Goal: Task Accomplishment & Management: Manage account settings

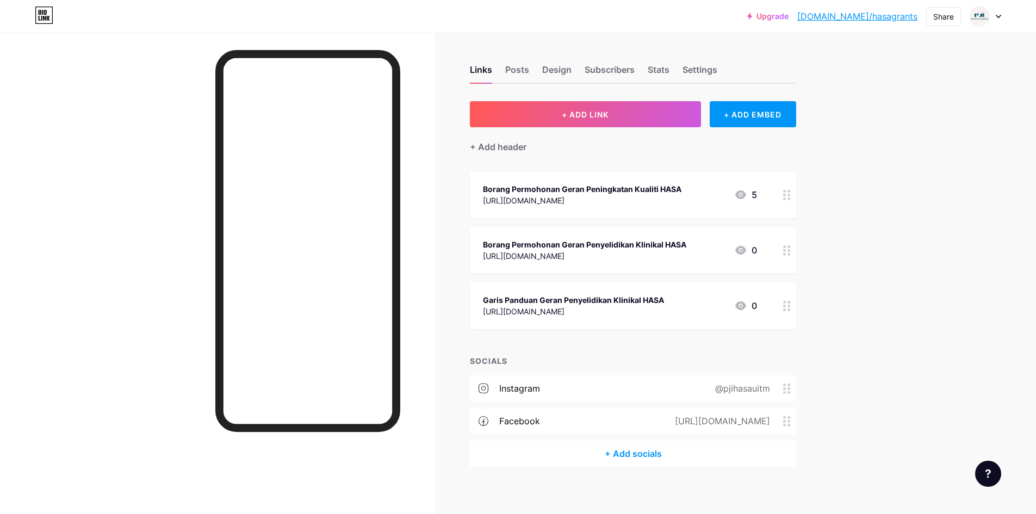
click at [999, 17] on icon at bounding box center [998, 16] width 4 height 3
click at [948, 251] on div "Upgrade [DOMAIN_NAME]/hasagr... [DOMAIN_NAME]/hasagrants Share Switch accounts …" at bounding box center [518, 260] width 1036 height 521
click at [696, 73] on div "Settings" at bounding box center [700, 73] width 35 height 20
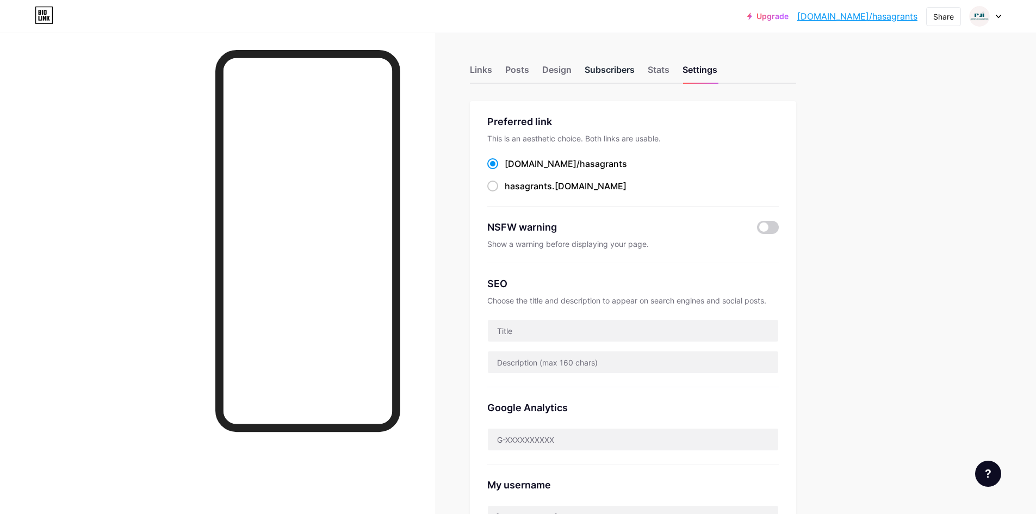
click at [623, 66] on div "Subscribers" at bounding box center [610, 73] width 50 height 20
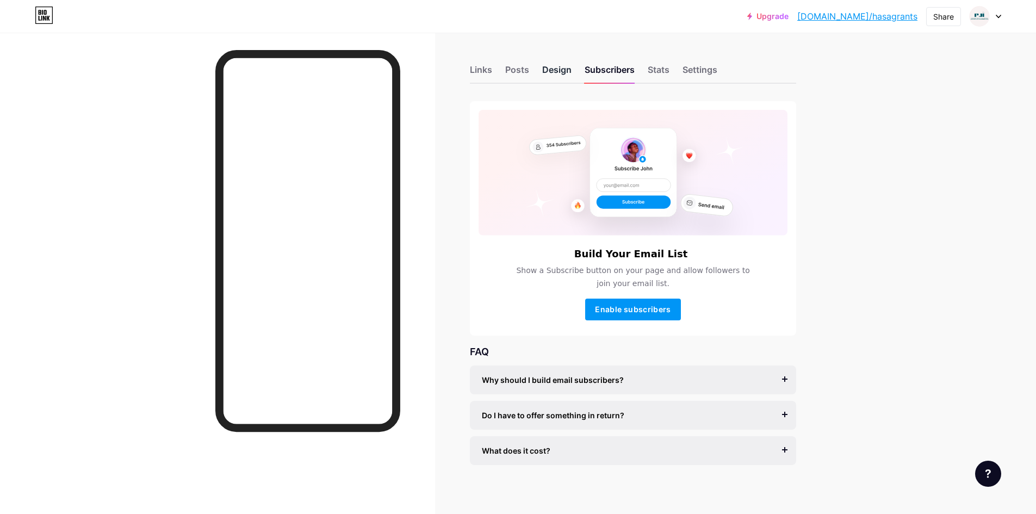
click at [570, 70] on div "Design" at bounding box center [556, 73] width 29 height 20
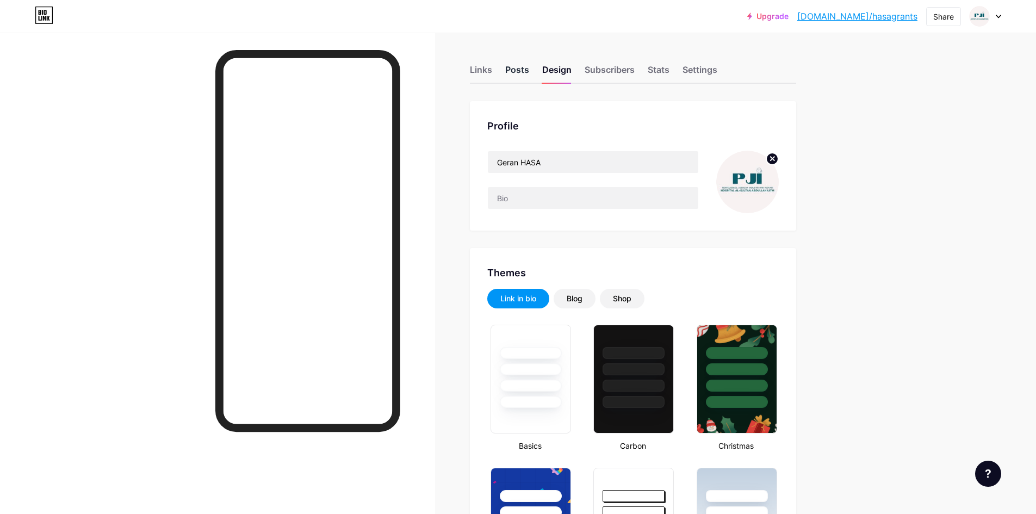
click at [529, 67] on div "Posts" at bounding box center [517, 73] width 24 height 20
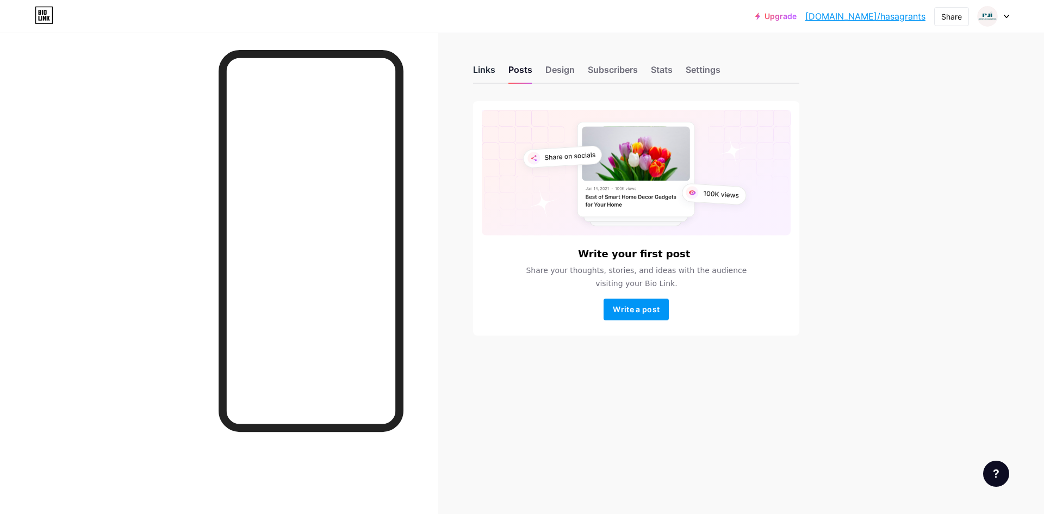
click at [492, 77] on div "Links" at bounding box center [484, 73] width 22 height 20
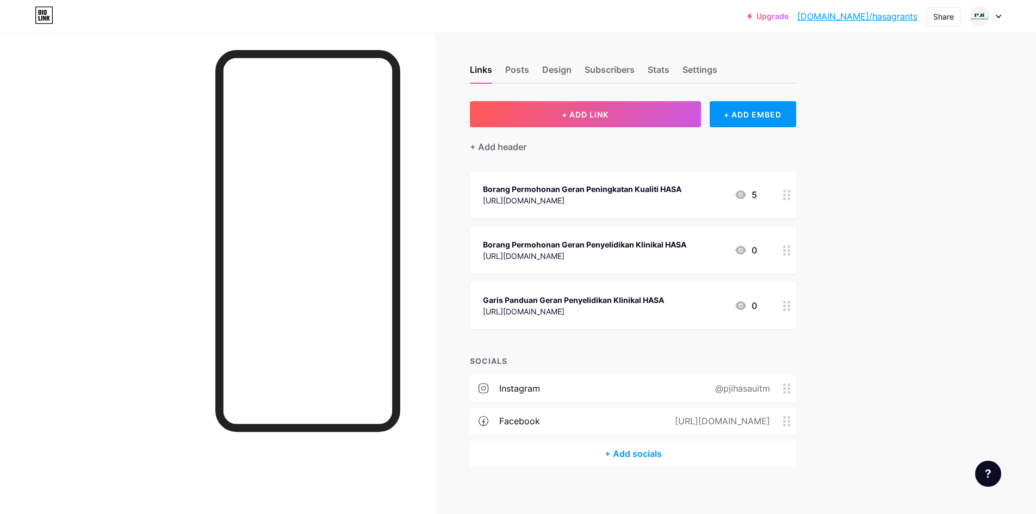
click at [872, 213] on div "Upgrade [DOMAIN_NAME]/hasagr... [DOMAIN_NAME]/hasagrants Share Switch accounts …" at bounding box center [518, 260] width 1036 height 521
click at [745, 190] on icon at bounding box center [740, 194] width 11 height 9
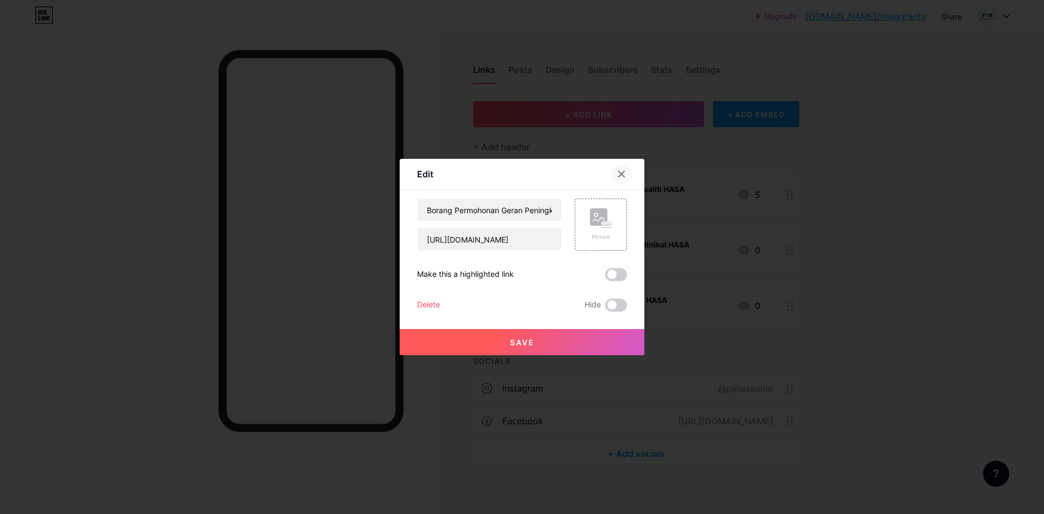
click at [620, 175] on icon at bounding box center [621, 174] width 9 height 9
